Goal: Information Seeking & Learning: Learn about a topic

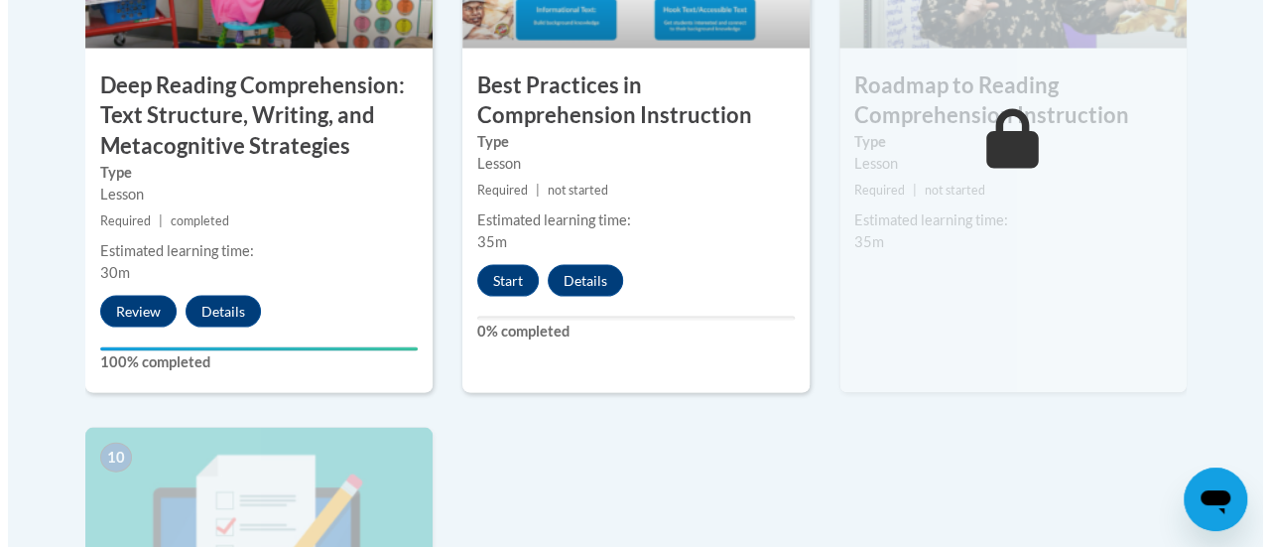
scroll to position [1911, 0]
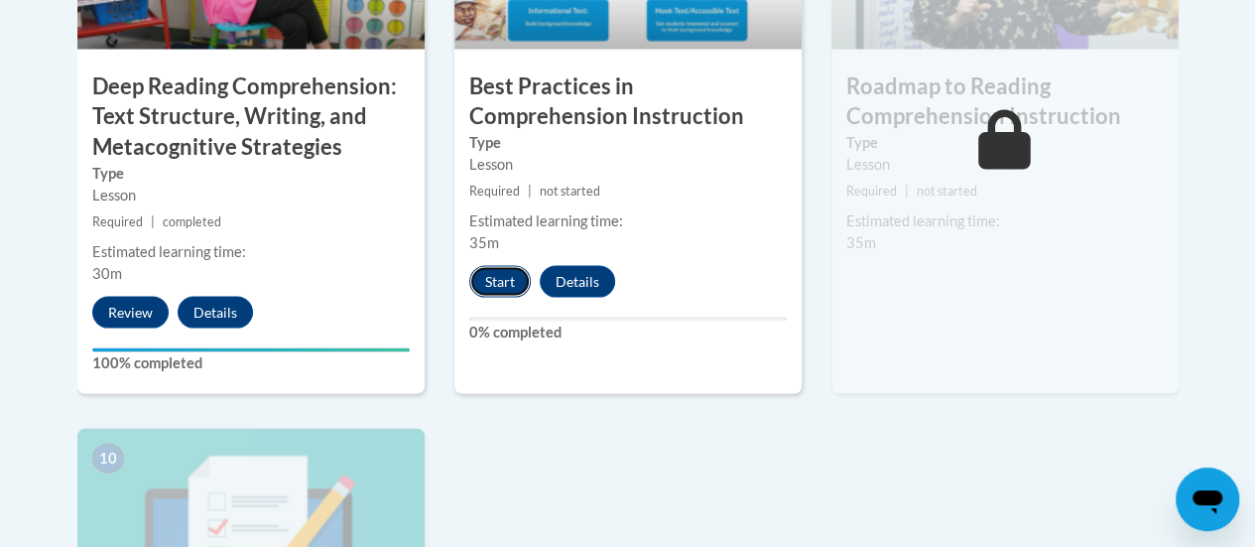
click at [496, 280] on button "Start" at bounding box center [500, 282] width 62 height 32
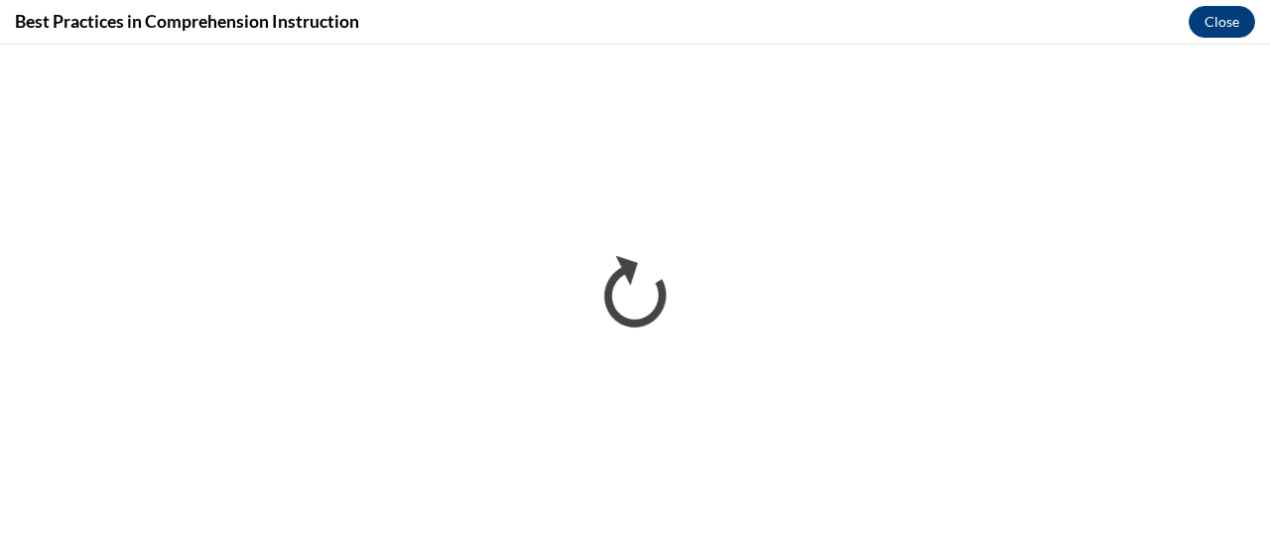
scroll to position [0, 0]
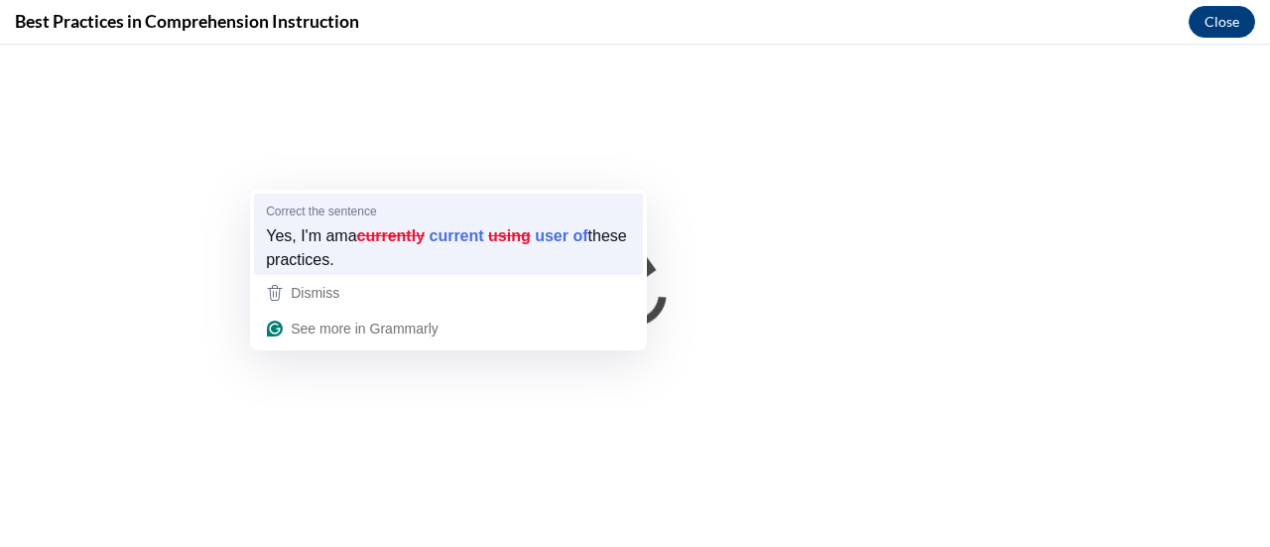
click at [464, 271] on div "Yes, I'm ama currently current using user of these practices." at bounding box center [448, 247] width 373 height 56
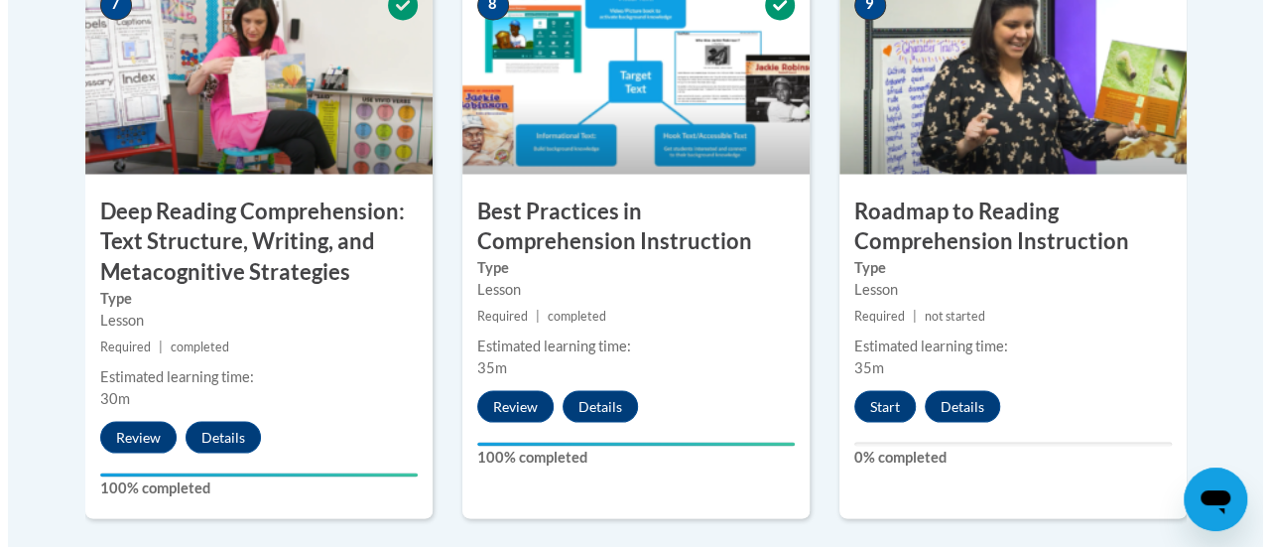
scroll to position [1786, 0]
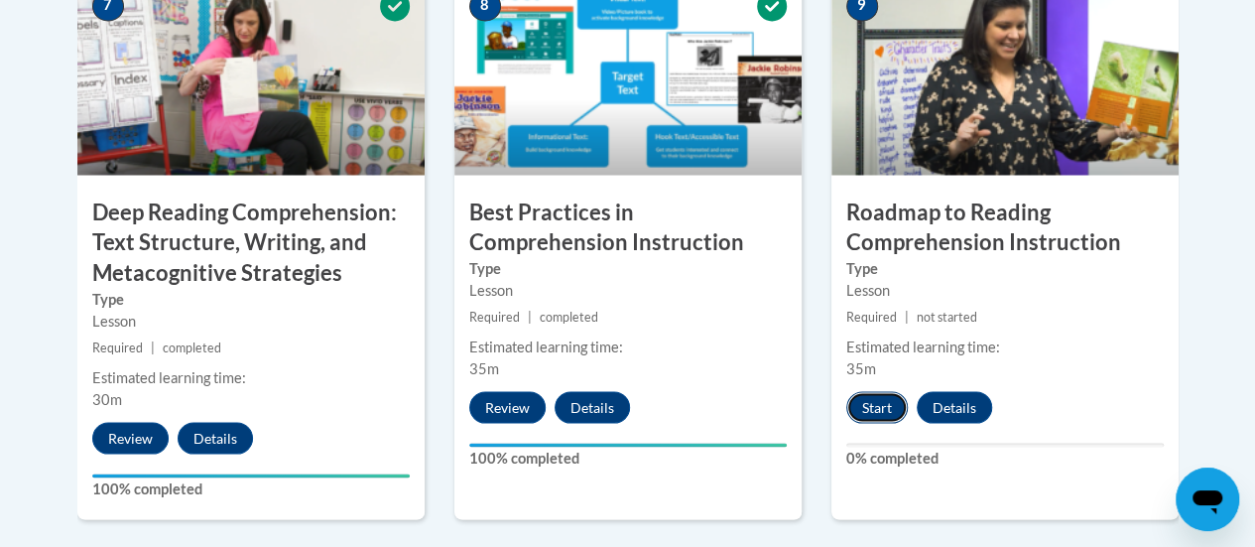
click at [871, 404] on button "Start" at bounding box center [877, 407] width 62 height 32
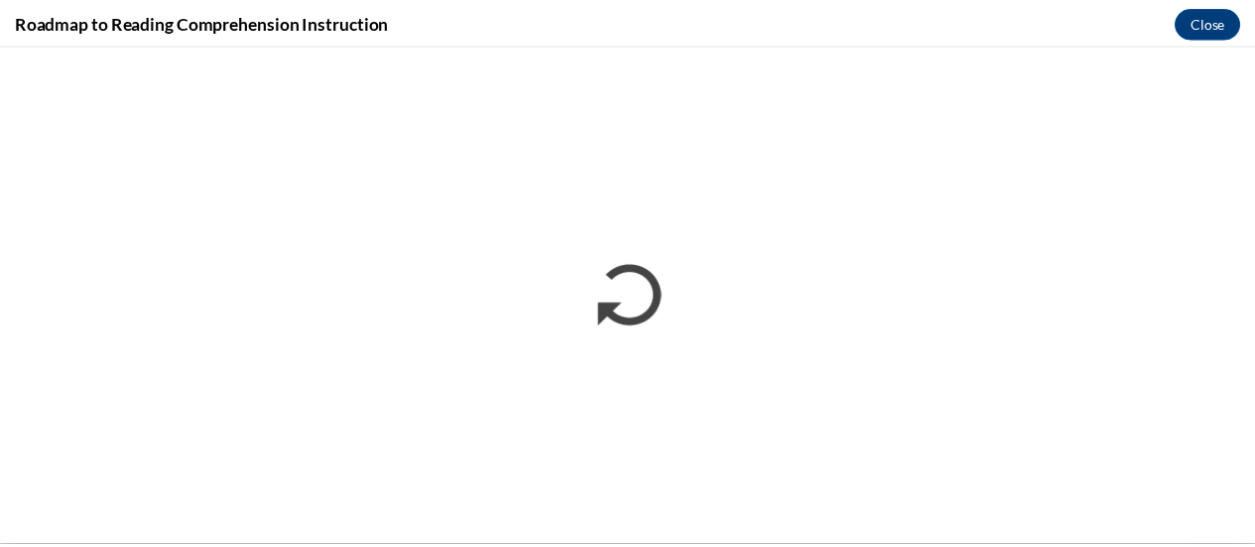
scroll to position [0, 0]
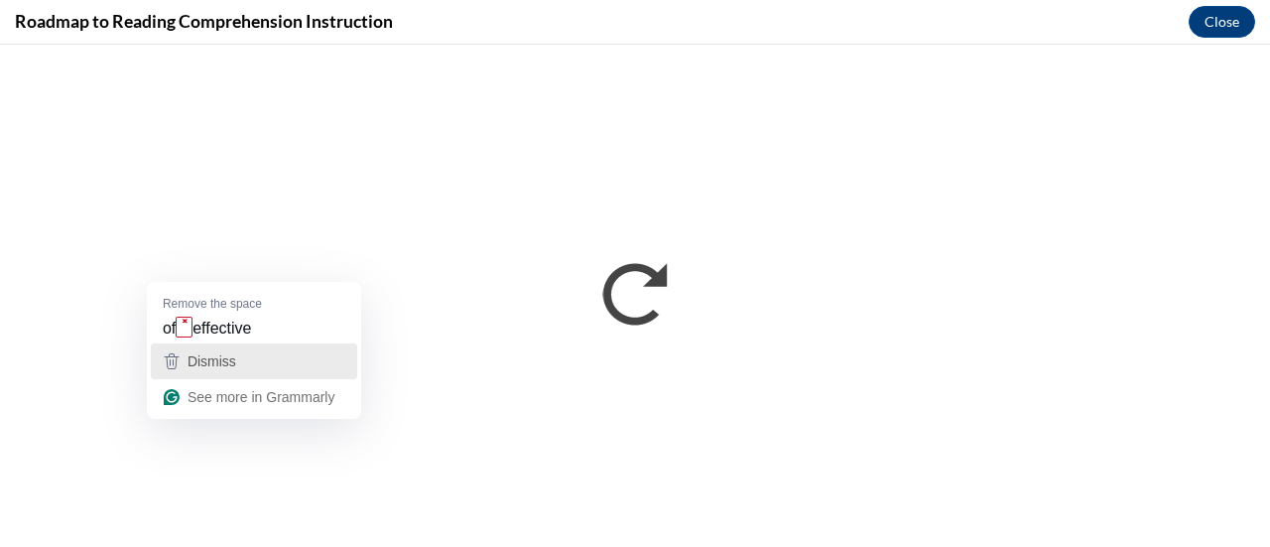
click at [296, 360] on div "Dismiss" at bounding box center [254, 361] width 189 height 30
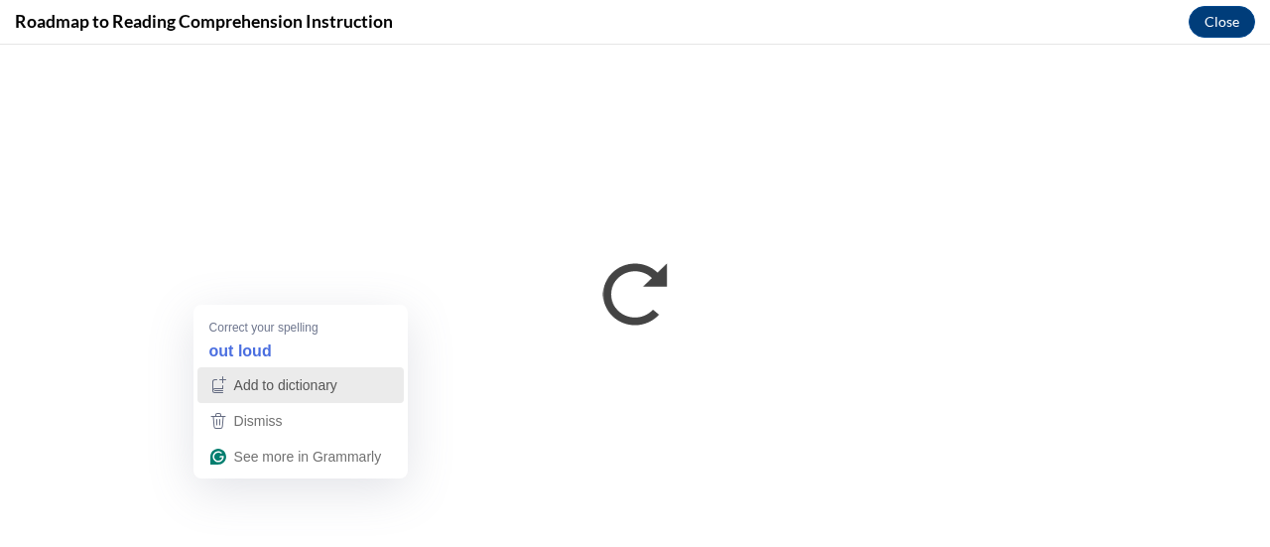
click at [351, 372] on div "Add to dictionary" at bounding box center [300, 385] width 189 height 30
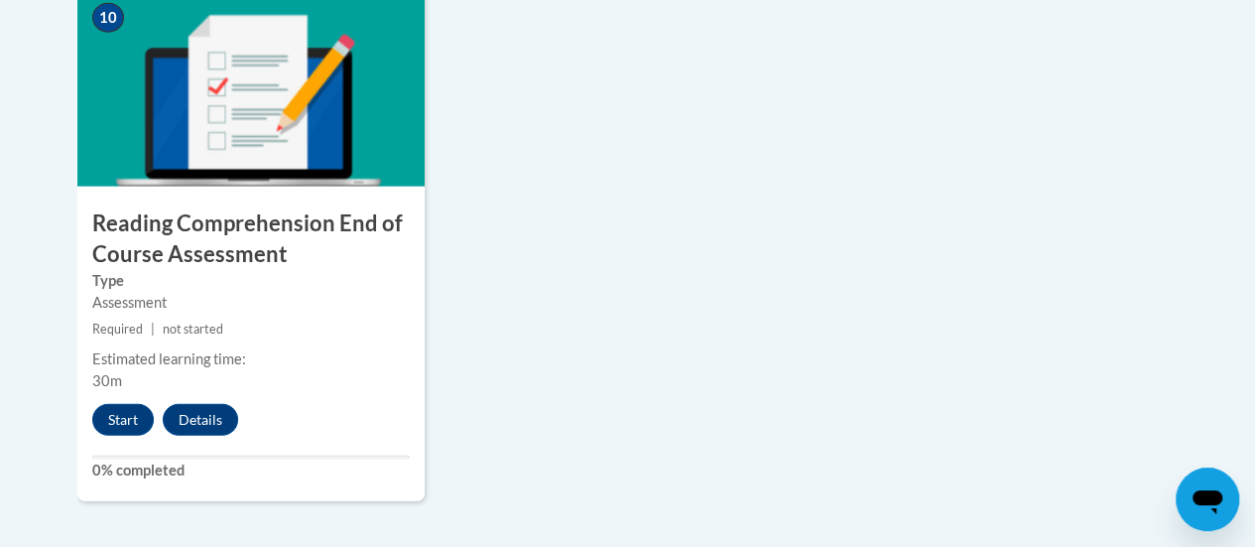
scroll to position [2382, 0]
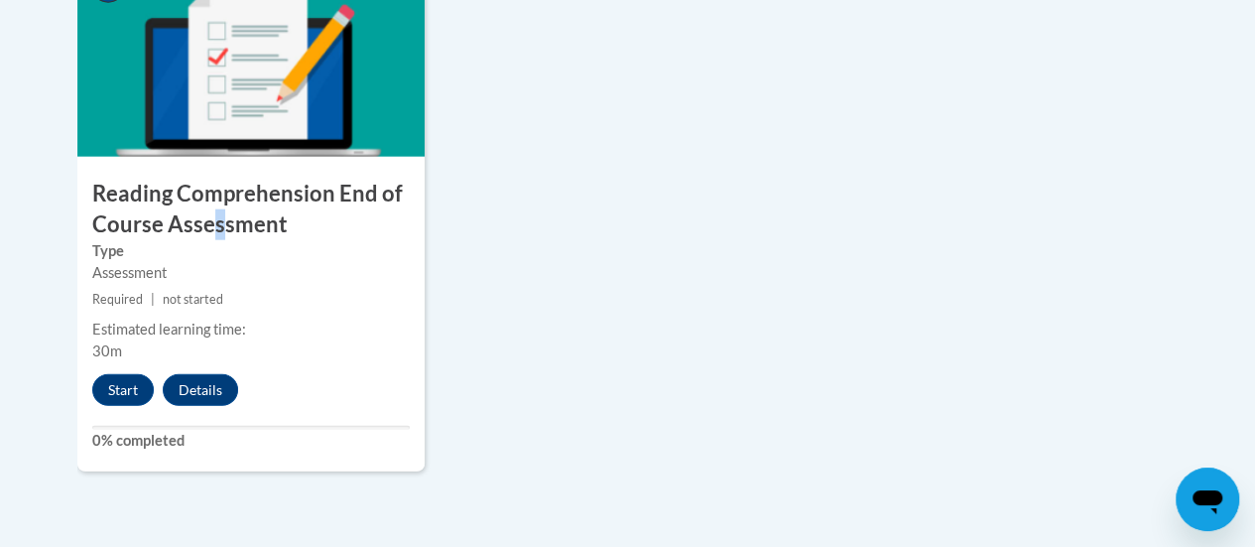
click at [216, 218] on h3 "Reading Comprehension End of Course Assessment" at bounding box center [250, 210] width 347 height 62
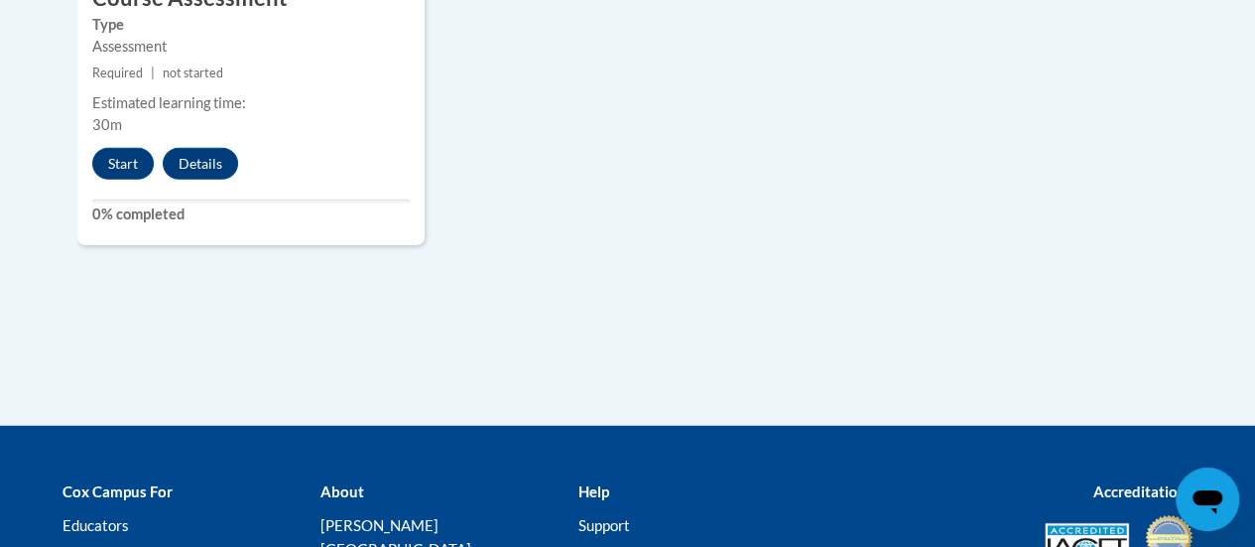
scroll to position [2613, 0]
